Goal: Transaction & Acquisition: Purchase product/service

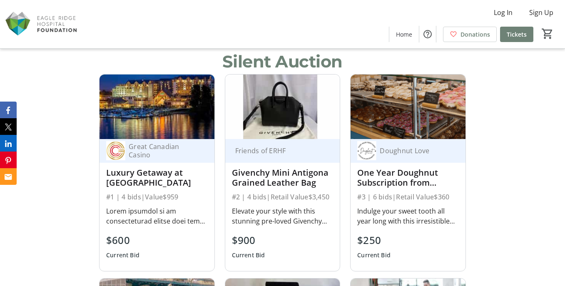
scroll to position [449, 0]
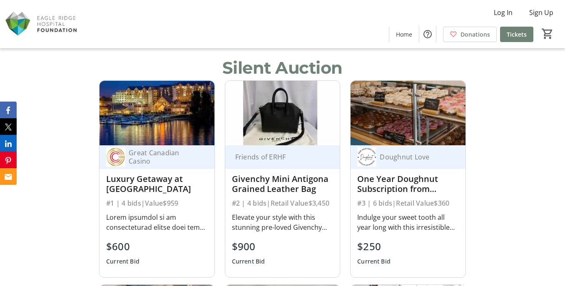
click at [392, 185] on div "One Year Doughnut Subscription from Doughnut Love" at bounding box center [409, 184] width 102 height 20
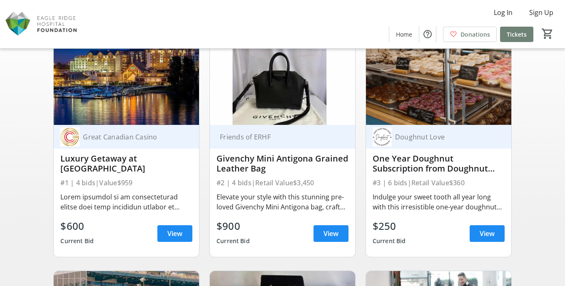
scroll to position [68, 0]
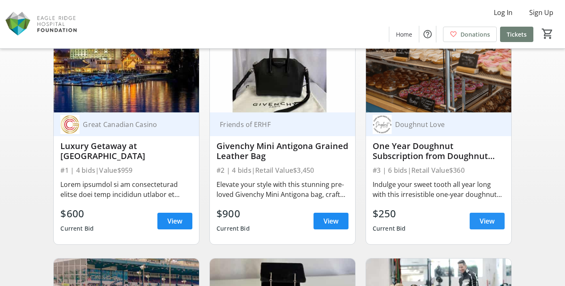
click at [486, 224] on span "View" at bounding box center [487, 221] width 15 height 10
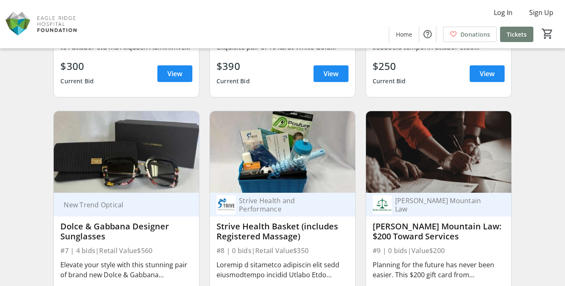
scroll to position [445, 0]
